Goal: Task Accomplishment & Management: Complete application form

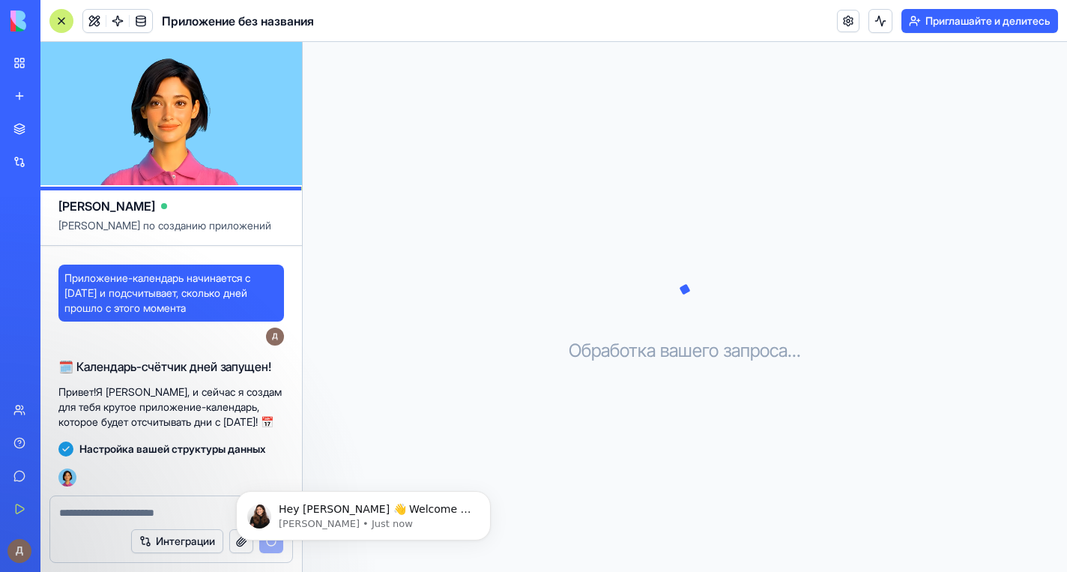
click at [396, 422] on div "Hey [PERSON_NAME] 👋 Welcome to Blocks 🙌 I'm here if you have any questions! [PE…" at bounding box center [364, 446] width 276 height 187
click at [485, 495] on icon "Dismiss notification" at bounding box center [487, 495] width 8 height 8
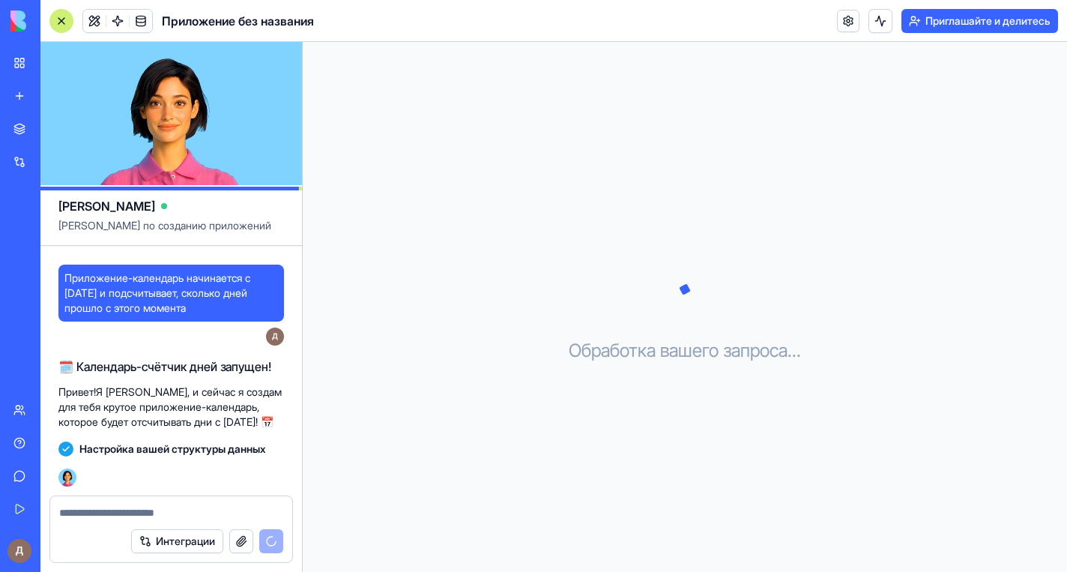
click at [367, 398] on div "Обработка вашего запроса . . ." at bounding box center [685, 307] width 765 height 530
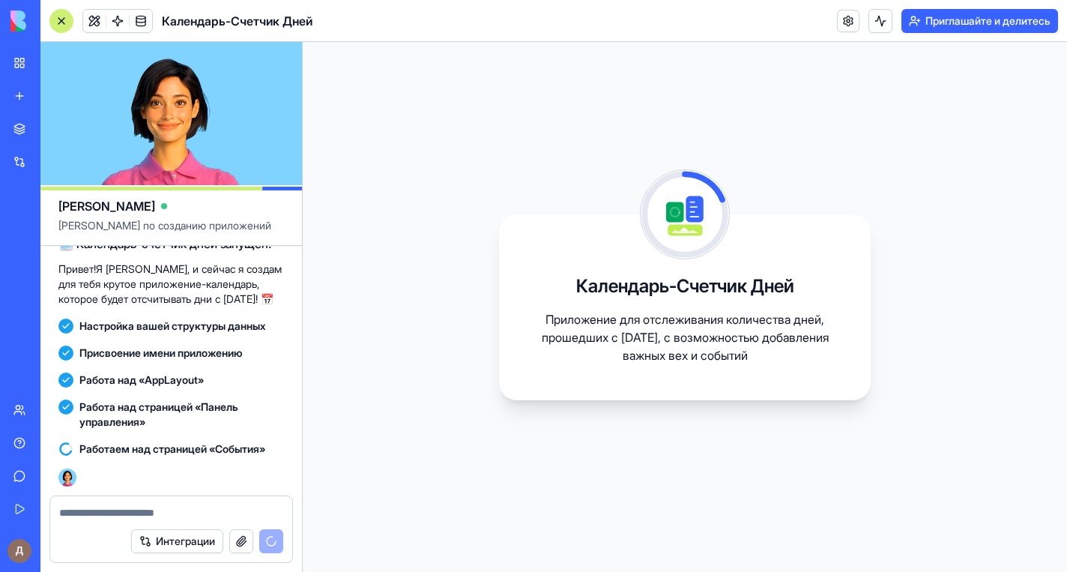
scroll to position [128, 0]
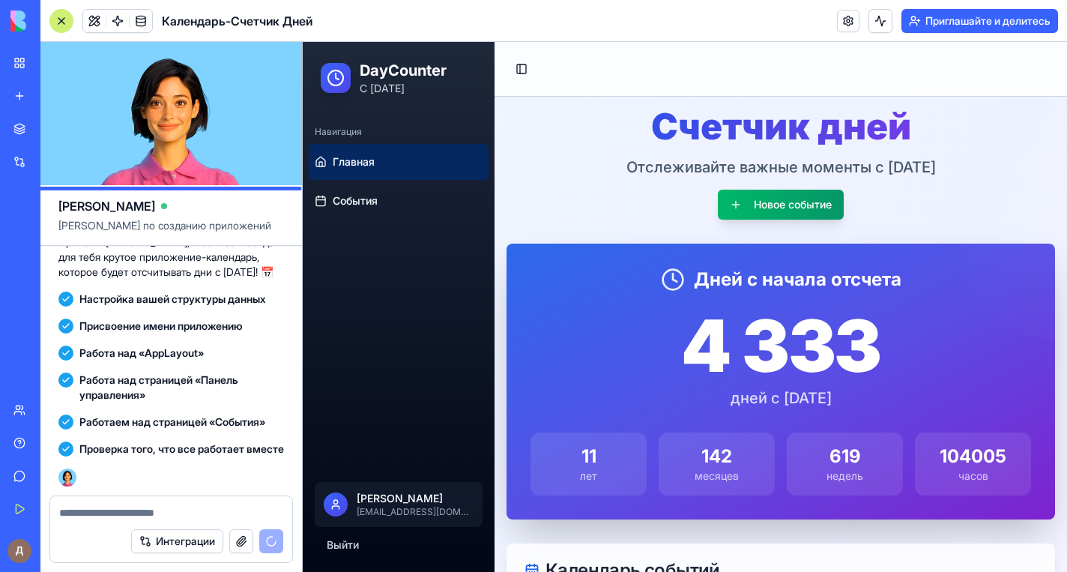
scroll to position [170, 0]
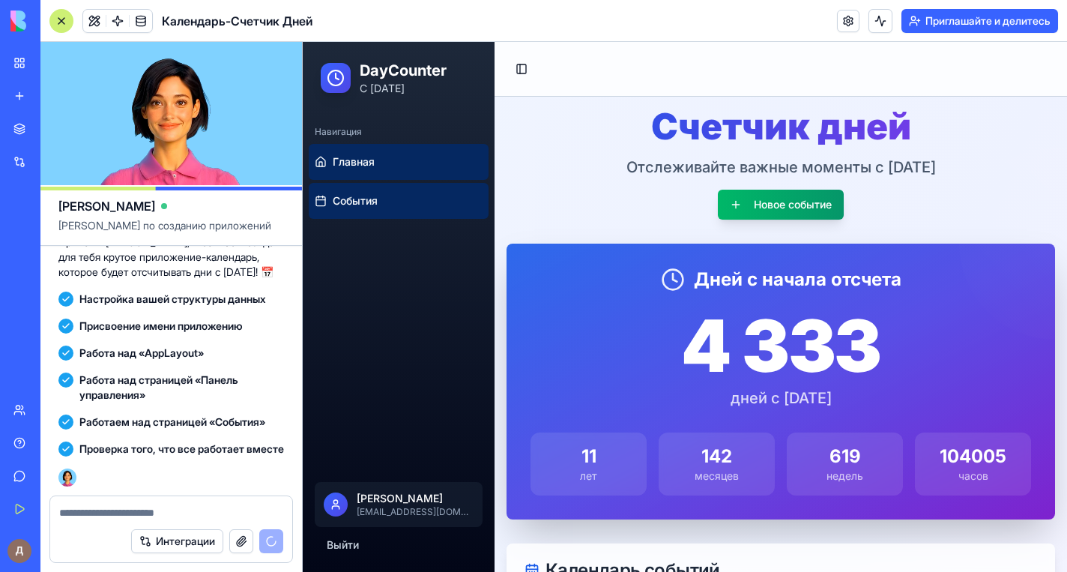
click at [420, 208] on link "События" at bounding box center [399, 201] width 180 height 36
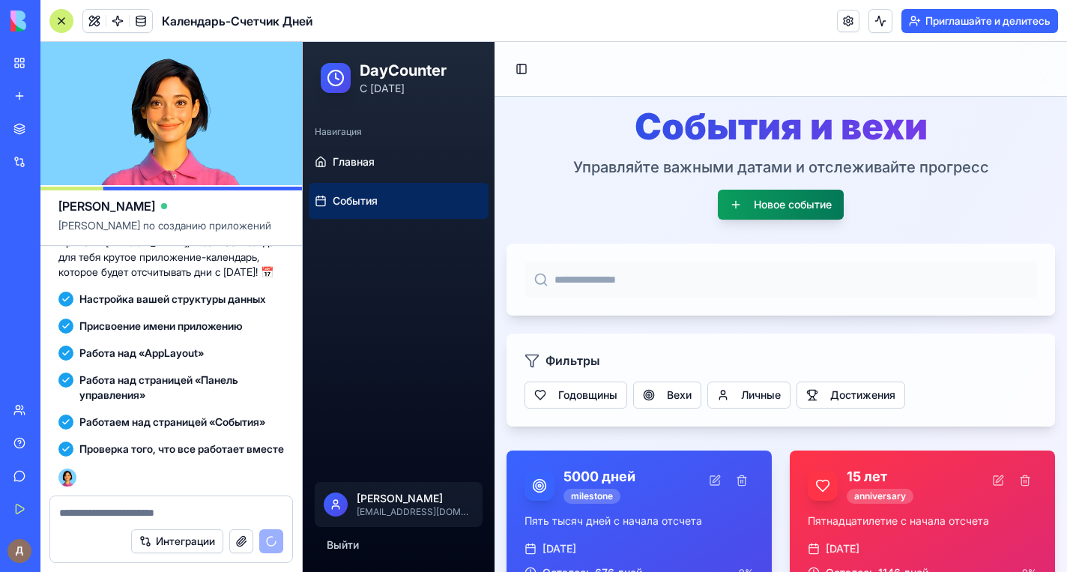
click at [772, 200] on button "Новое событие" at bounding box center [781, 205] width 126 height 30
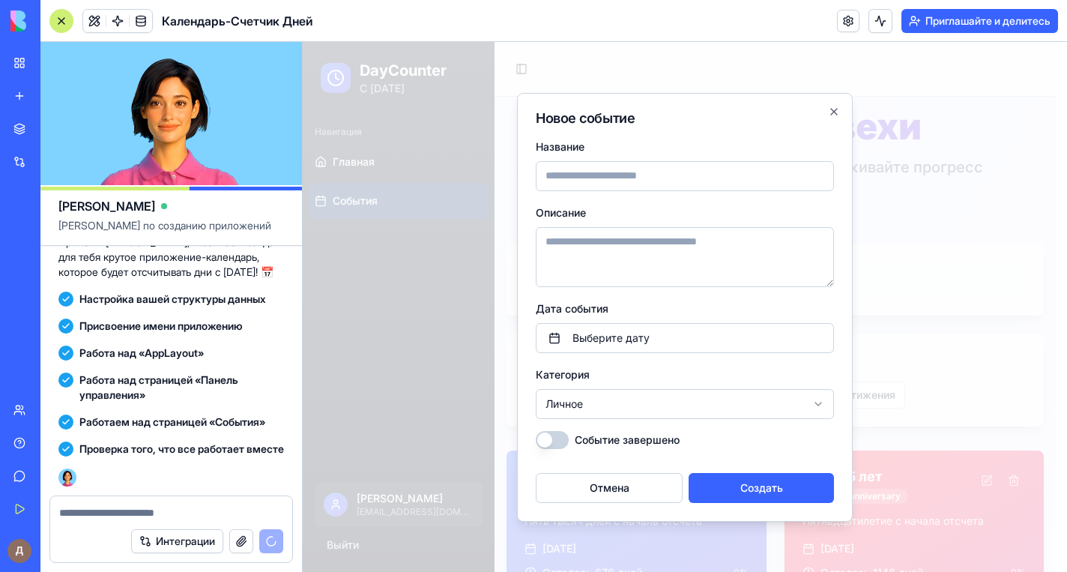
click at [719, 175] on input "Название" at bounding box center [685, 176] width 298 height 30
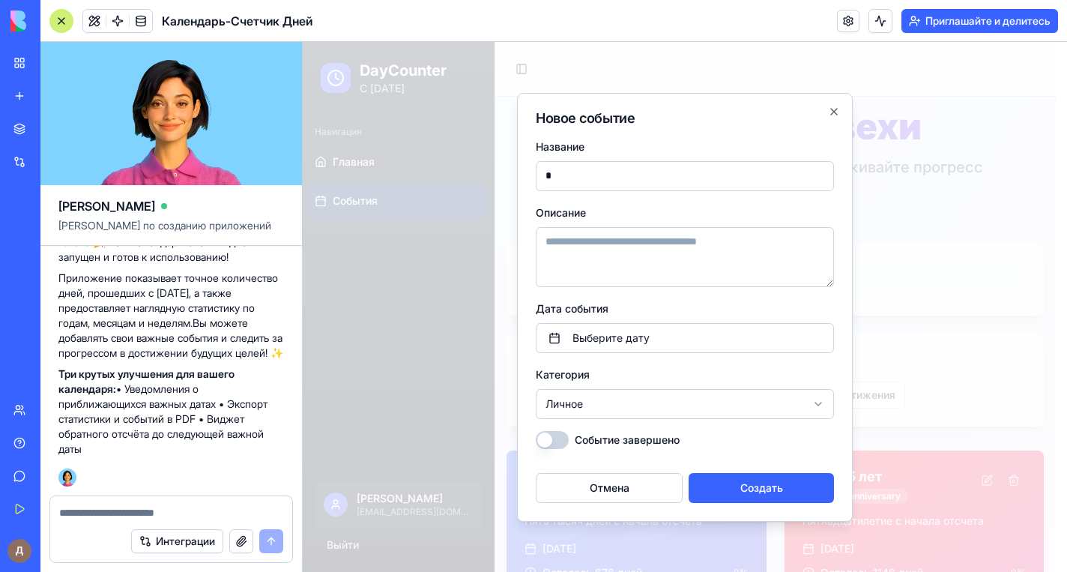
scroll to position [389, 0]
type input "**********"
click at [657, 337] on button "Выберите дату" at bounding box center [685, 338] width 298 height 30
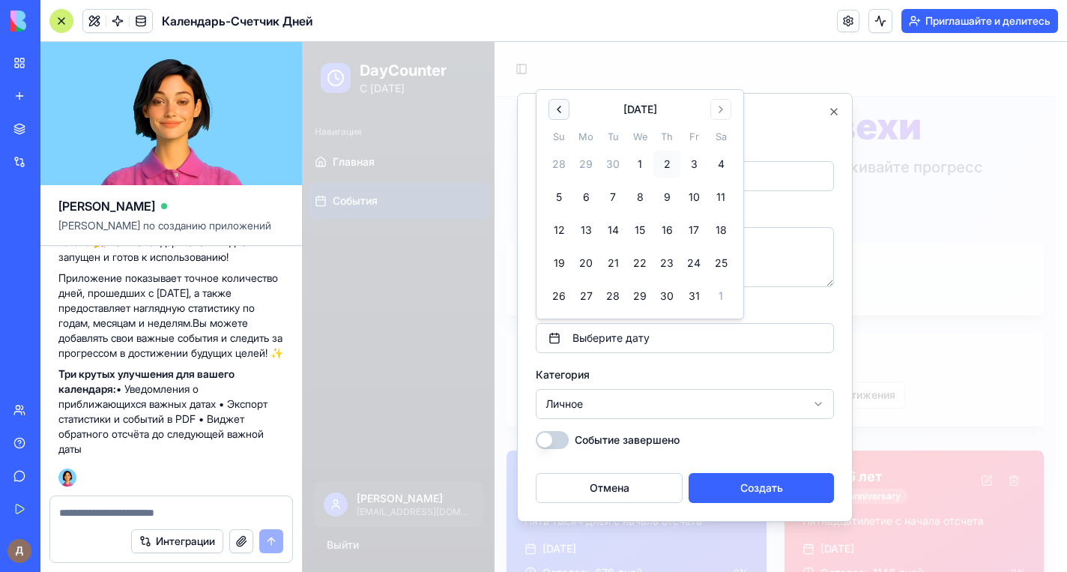
click at [555, 100] on button "Go to previous month" at bounding box center [559, 109] width 21 height 21
click at [558, 100] on button "Go to previous month" at bounding box center [559, 109] width 21 height 21
click at [558, 100] on th "Su" at bounding box center [559, 104] width 27 height 16
click at [561, 89] on div "[DATE] Su Mo Tu We Th Fr Sa 27 28 29 30 31 1 2 3 4 5 6 7 8 9 10 11 12 13 14 15 …" at bounding box center [640, 188] width 189 height 244
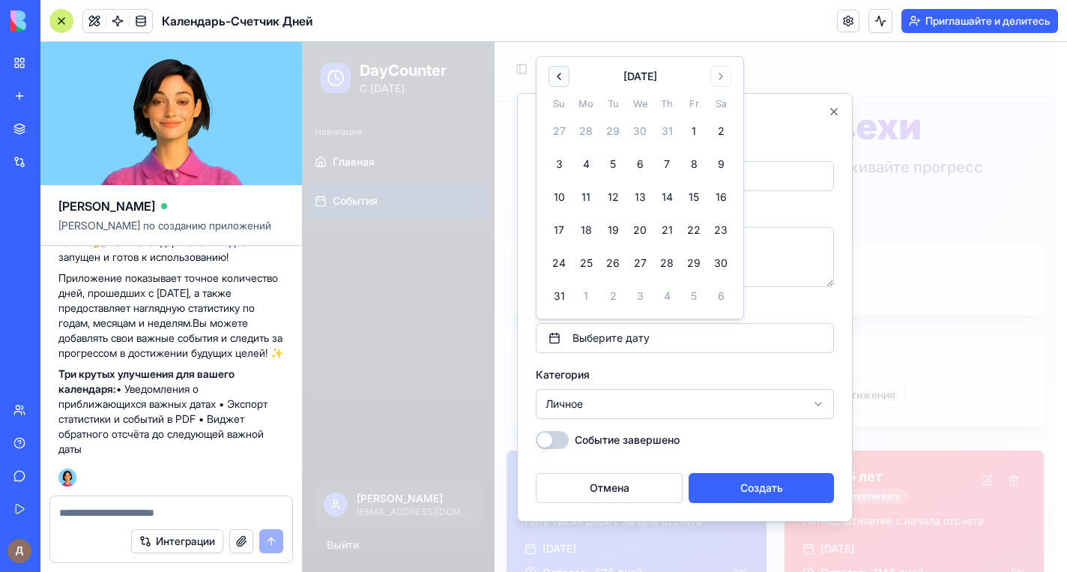
click at [561, 77] on button "Go to previous month" at bounding box center [559, 76] width 21 height 21
click at [561, 77] on div at bounding box center [685, 307] width 765 height 530
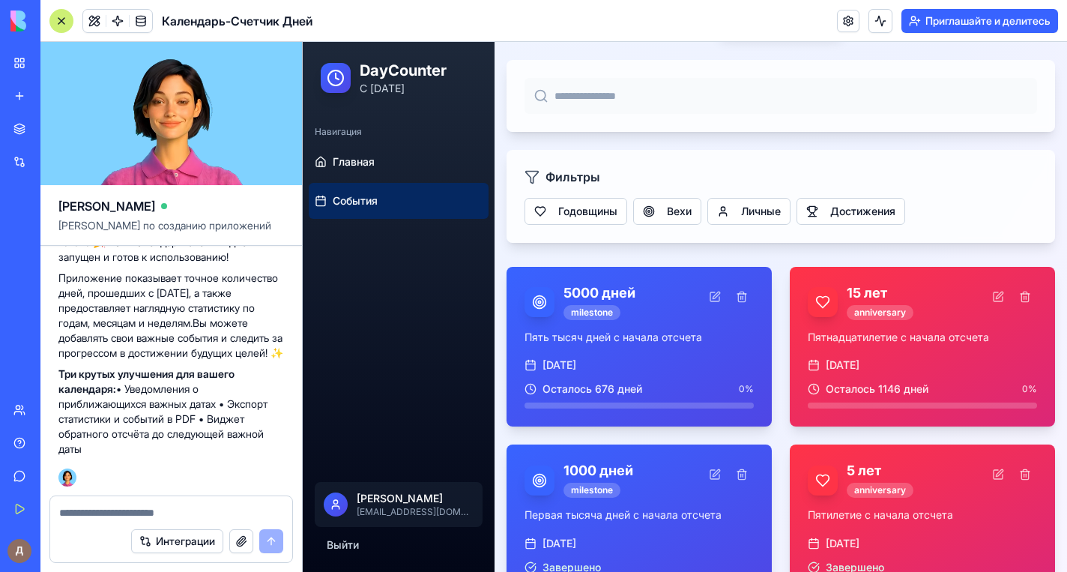
scroll to position [225, 0]
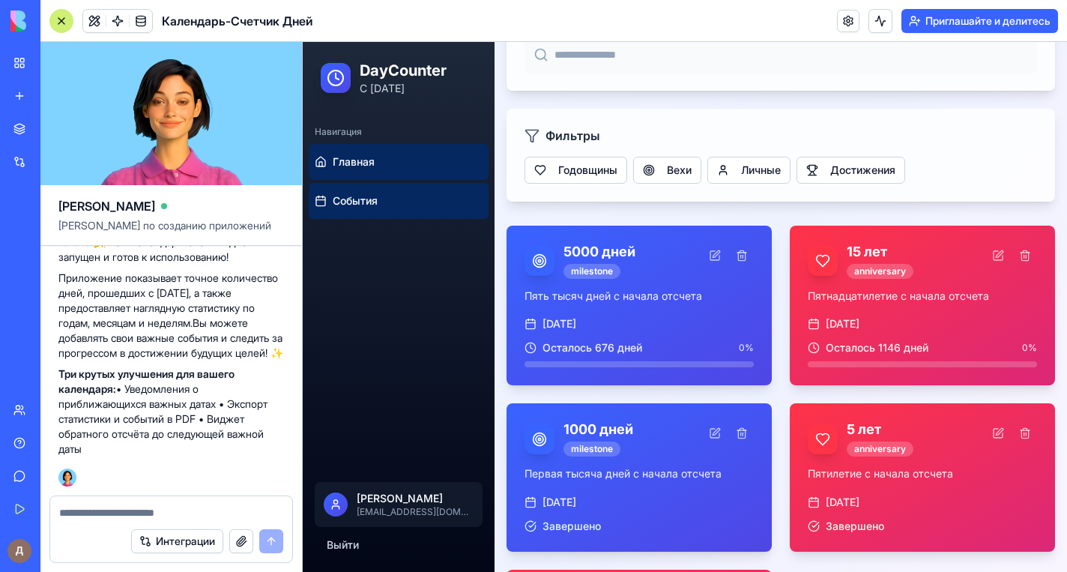
click at [407, 166] on link "Главная" at bounding box center [399, 162] width 180 height 36
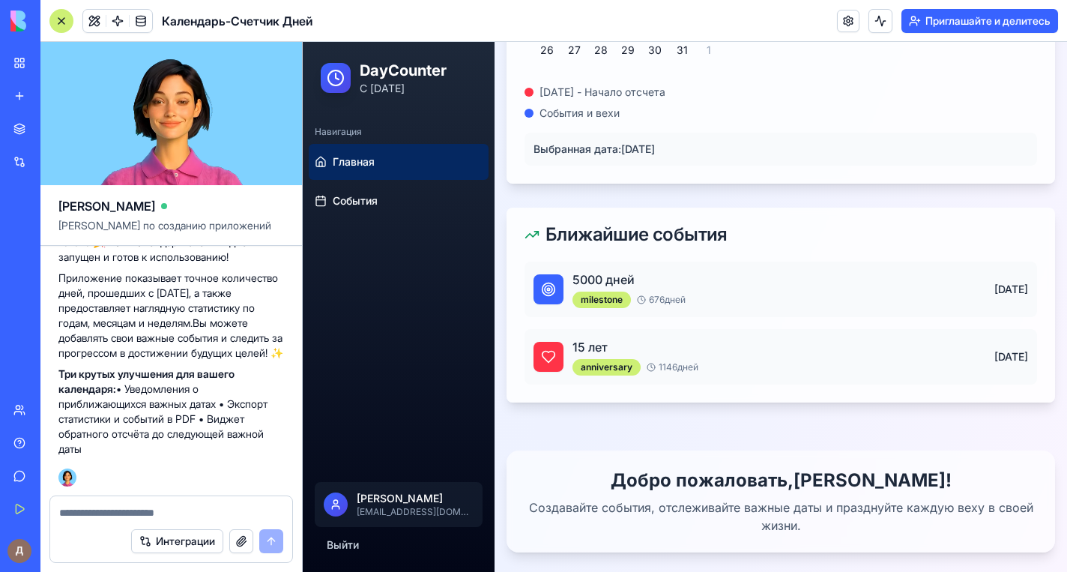
scroll to position [750, 0]
